Goal: Information Seeking & Learning: Learn about a topic

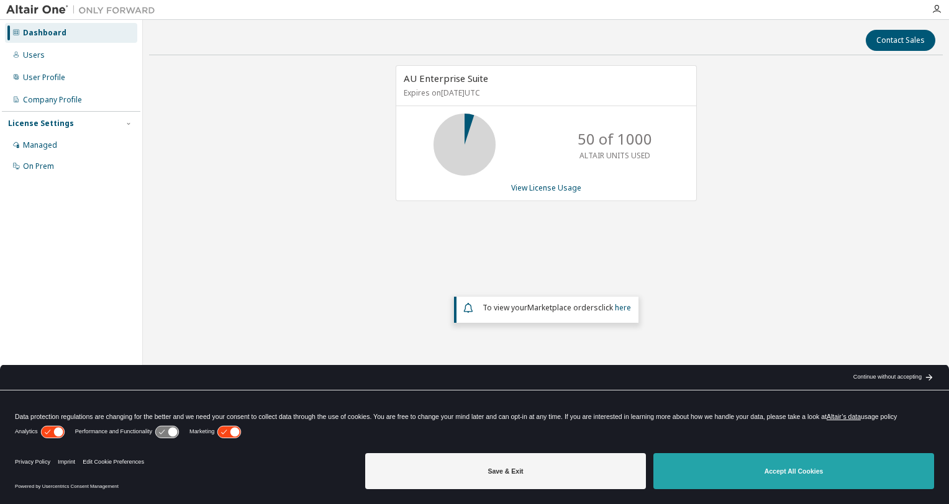
click at [836, 470] on button "Accept All Cookies" at bounding box center [793, 471] width 281 height 36
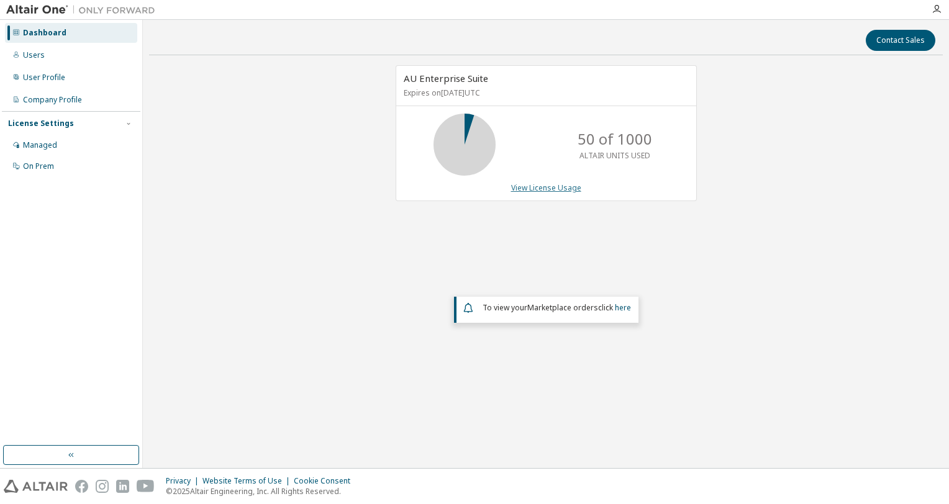
click at [534, 188] on link "View License Usage" at bounding box center [546, 188] width 70 height 11
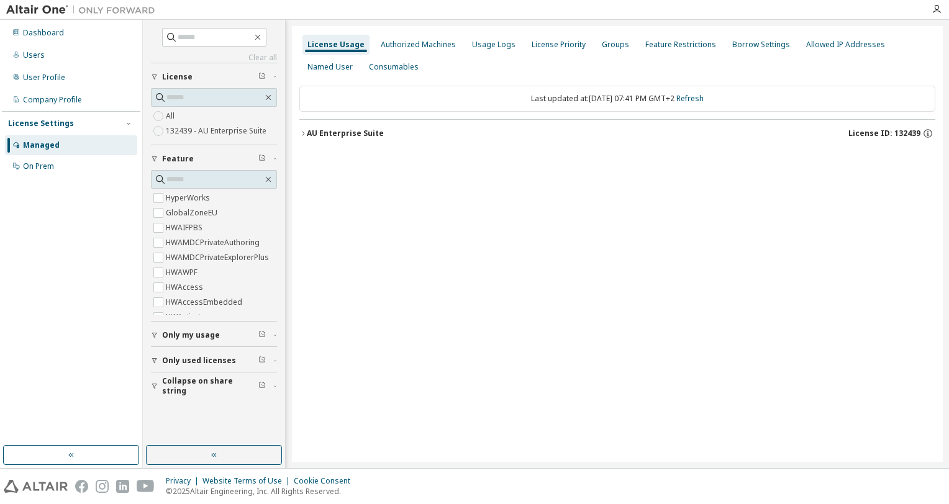
click at [340, 54] on div "License Usage" at bounding box center [335, 45] width 67 height 20
click at [439, 42] on div "Authorized Machines" at bounding box center [418, 45] width 75 height 10
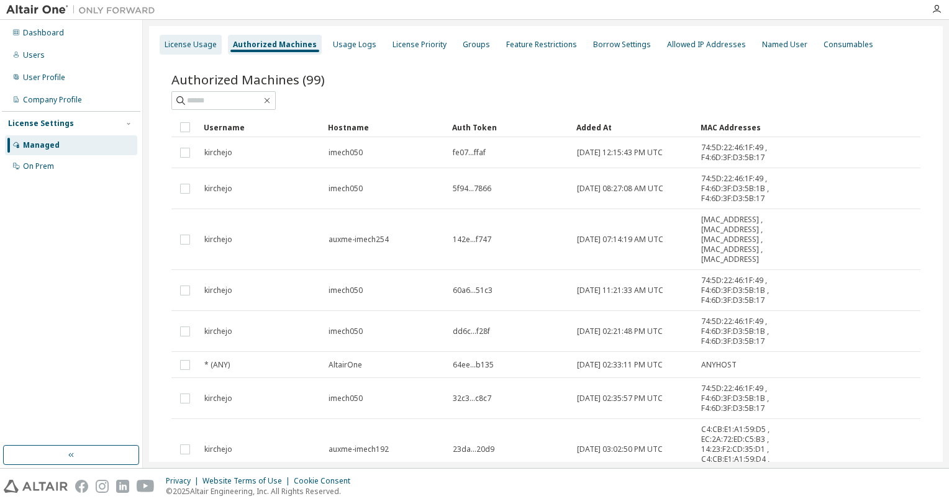
click at [186, 40] on div "License Usage" at bounding box center [191, 45] width 52 height 10
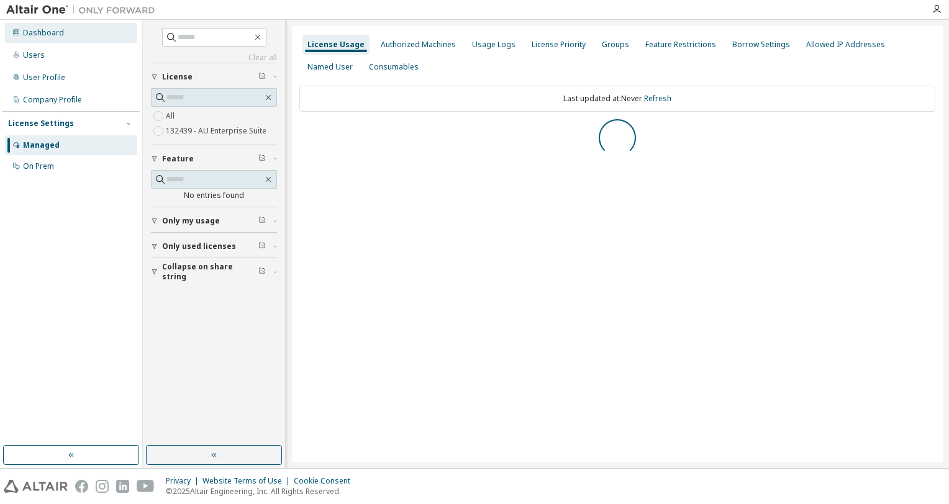
click at [75, 38] on div "Dashboard" at bounding box center [71, 33] width 132 height 20
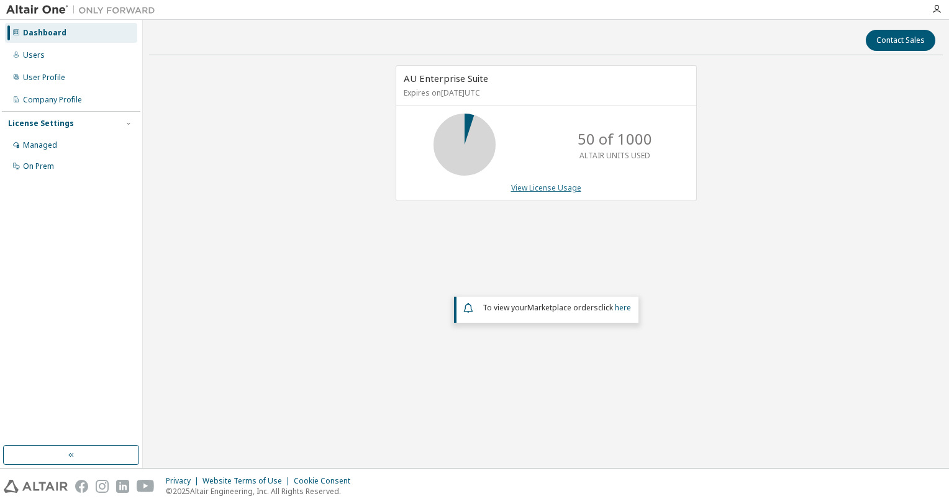
click at [561, 186] on link "View License Usage" at bounding box center [546, 188] width 70 height 11
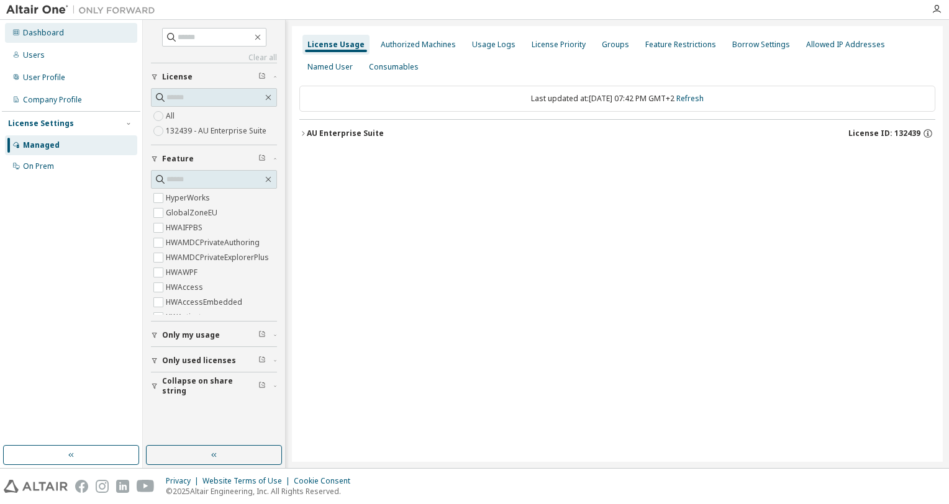
click at [62, 29] on div "Dashboard" at bounding box center [71, 33] width 132 height 20
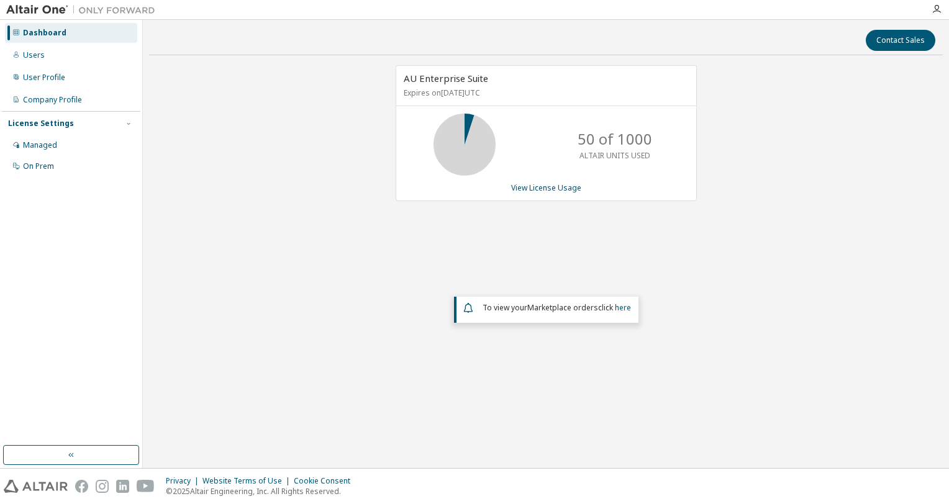
click at [496, 92] on p "Expires on September 5, 2025 UTC" at bounding box center [545, 93] width 282 height 11
drag, startPoint x: 496, startPoint y: 92, endPoint x: 607, endPoint y: 159, distance: 130.4
click at [607, 159] on p "ALTAIR UNITS USED" at bounding box center [614, 155] width 71 height 11
click at [895, 39] on button "Contact Sales" at bounding box center [901, 40] width 70 height 21
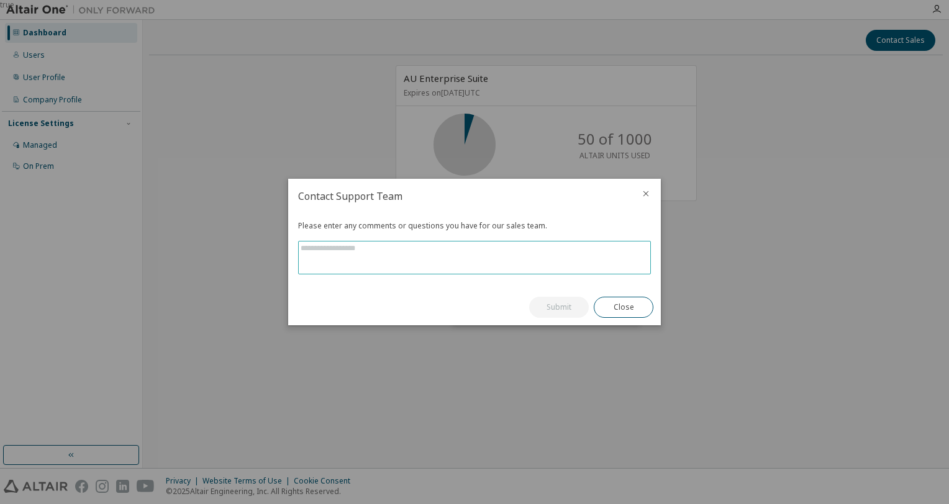
click at [599, 257] on textarea at bounding box center [475, 258] width 352 height 32
click at [442, 251] on textarea at bounding box center [475, 258] width 352 height 32
click at [621, 314] on button "Close" at bounding box center [624, 307] width 60 height 21
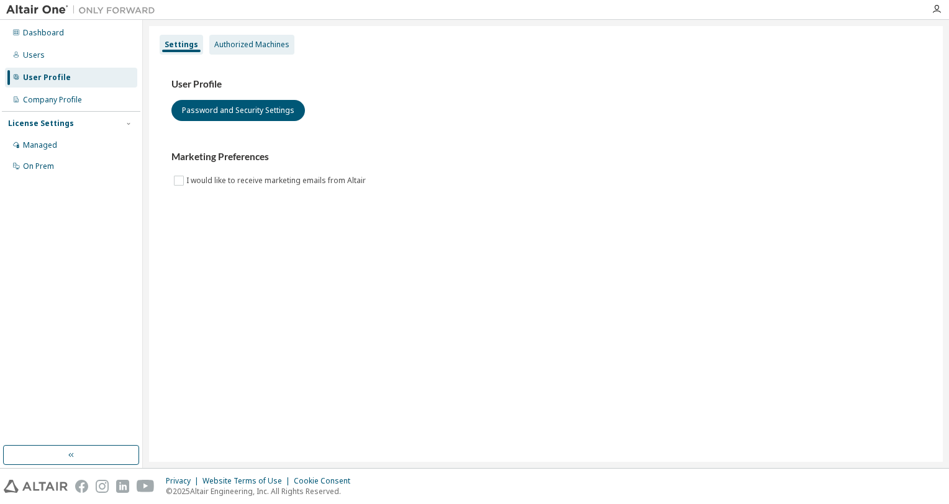
click at [263, 47] on div "Authorized Machines" at bounding box center [251, 45] width 75 height 10
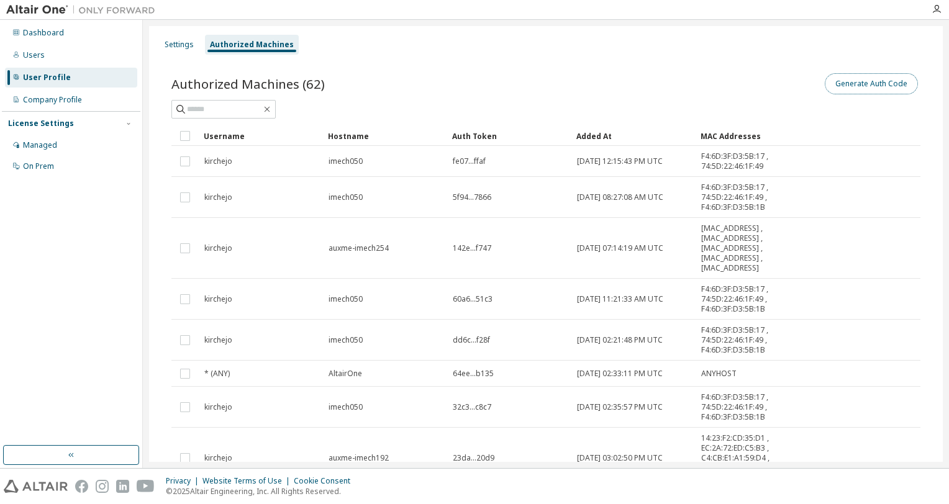
click at [869, 84] on button "Generate Auth Code" at bounding box center [871, 83] width 93 height 21
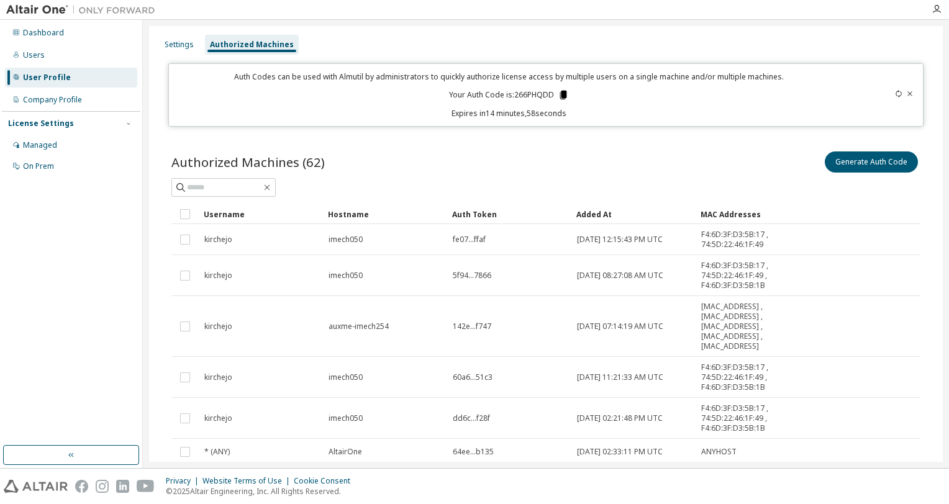
click at [561, 97] on icon at bounding box center [563, 95] width 7 height 9
click at [119, 283] on div "Dashboard Users User Profile Company Profile License Settings Managed On Prem" at bounding box center [71, 233] width 138 height 422
